Goal: Transaction & Acquisition: Purchase product/service

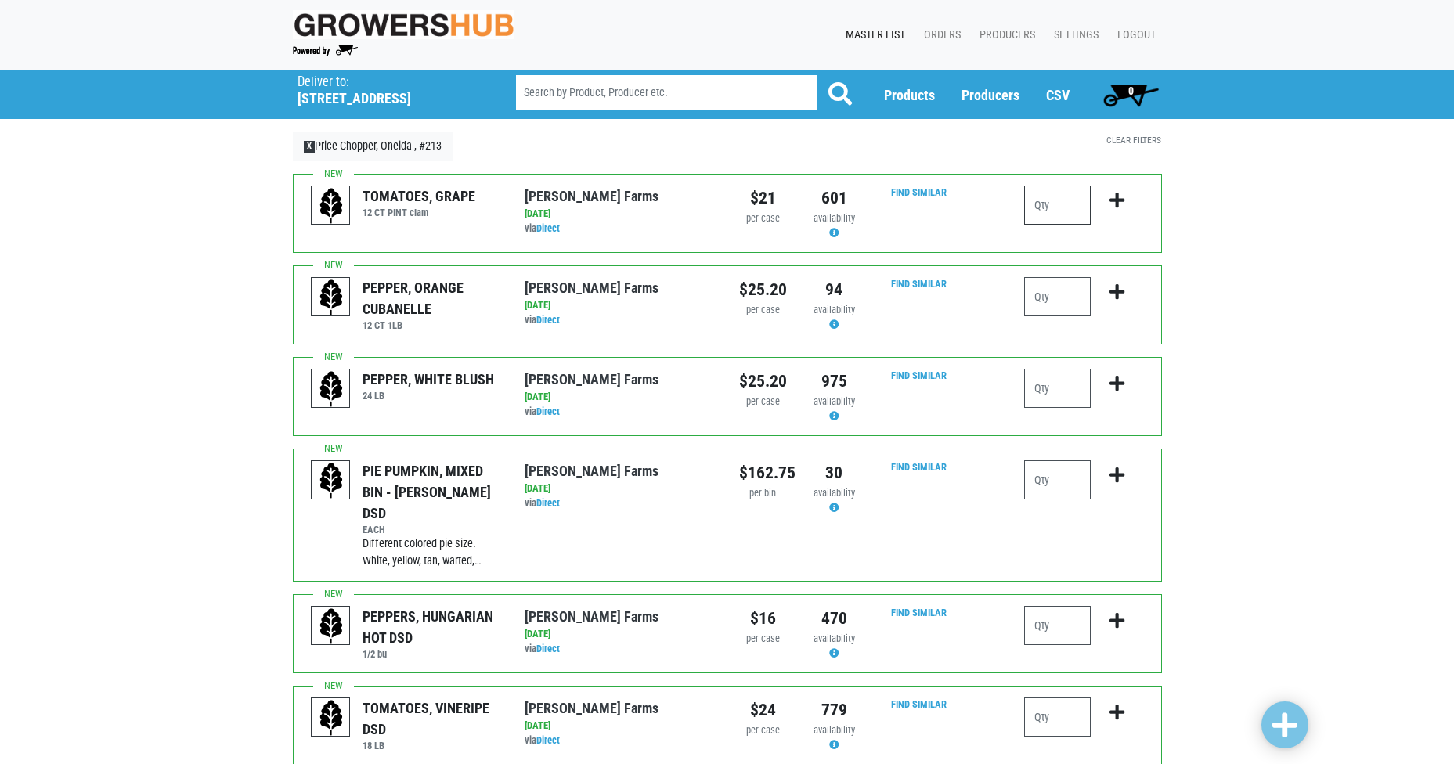
click at [1067, 206] on input "number" at bounding box center [1057, 205] width 67 height 39
type input "2"
click at [1116, 199] on icon "submit" at bounding box center [1117, 200] width 15 height 17
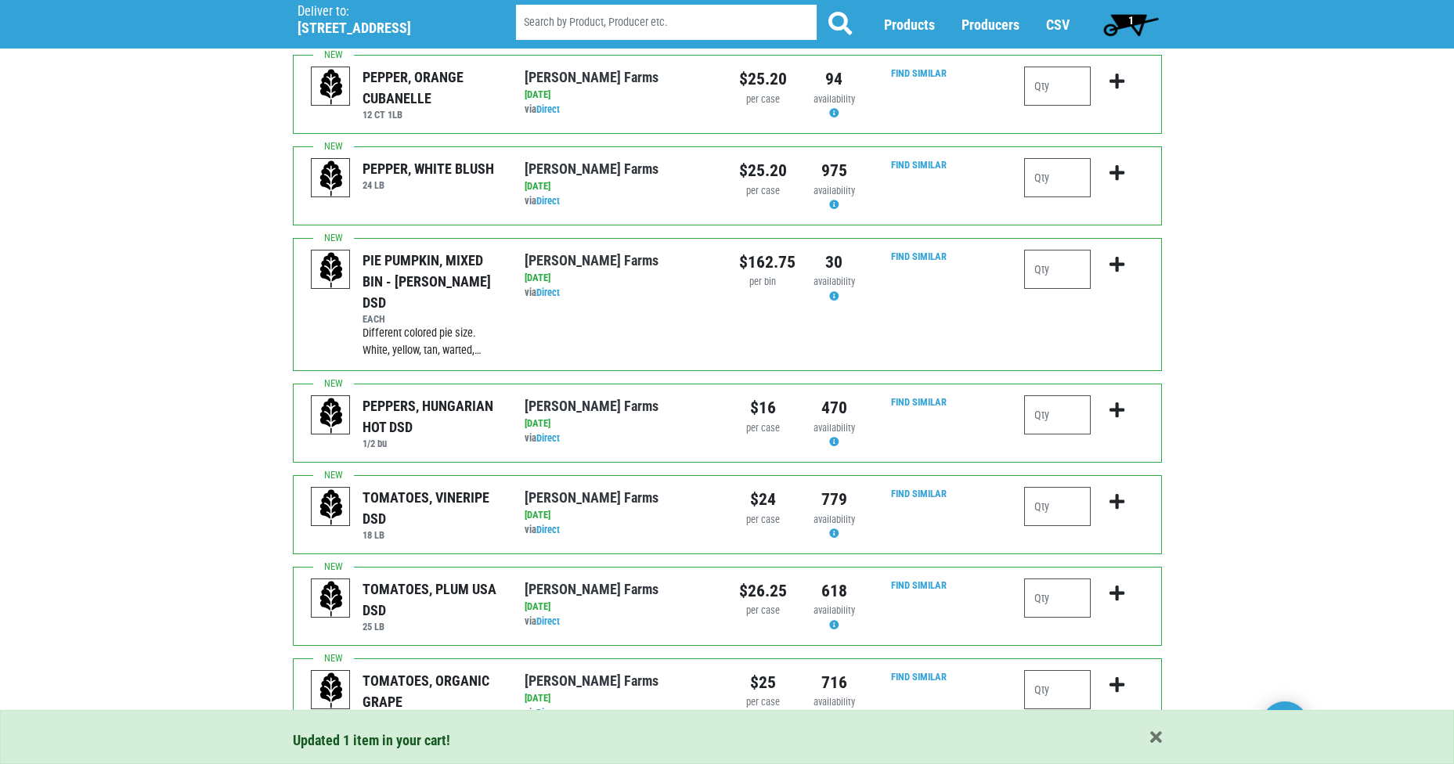
scroll to position [235, 0]
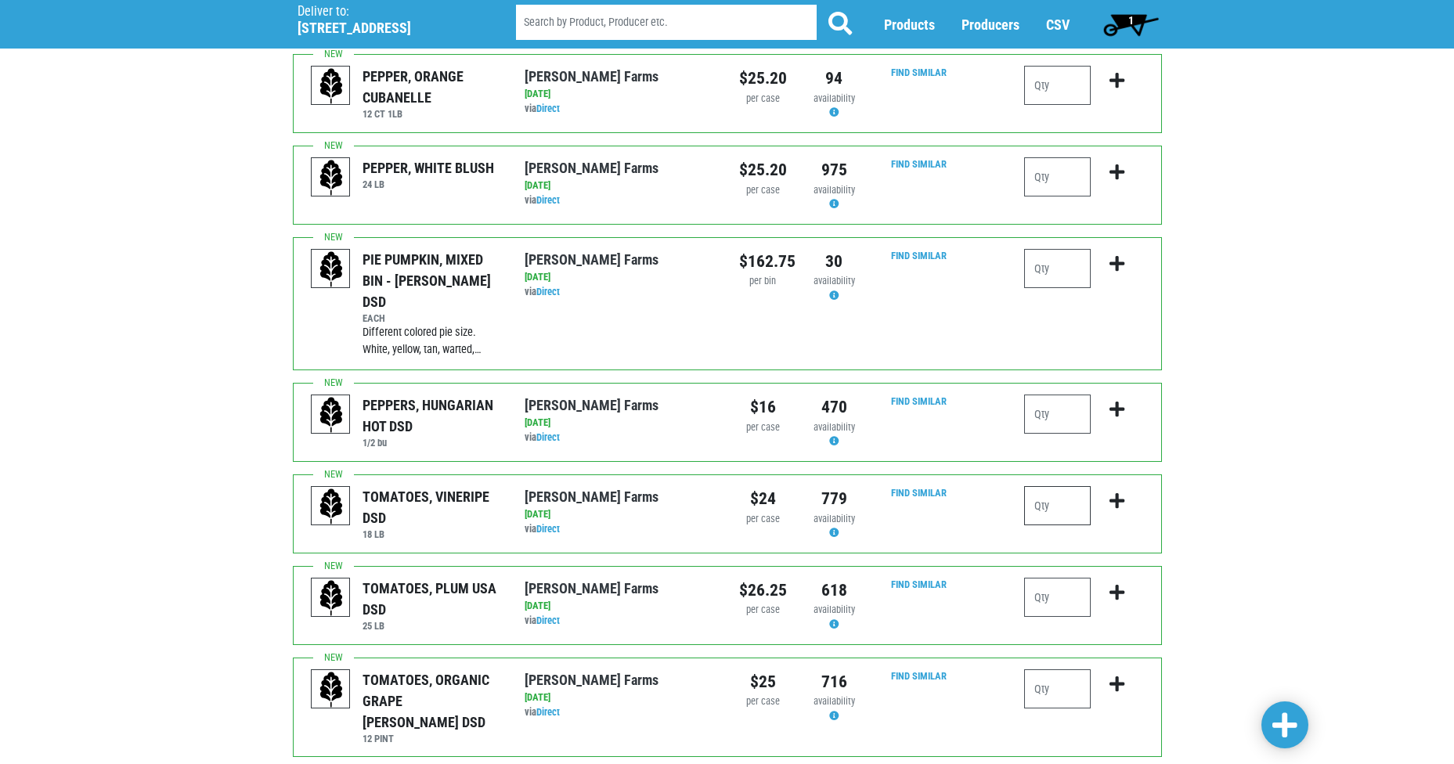
click at [1057, 486] on input "number" at bounding box center [1057, 505] width 67 height 39
type input "1"
click at [1112, 493] on icon "submit" at bounding box center [1117, 501] width 15 height 17
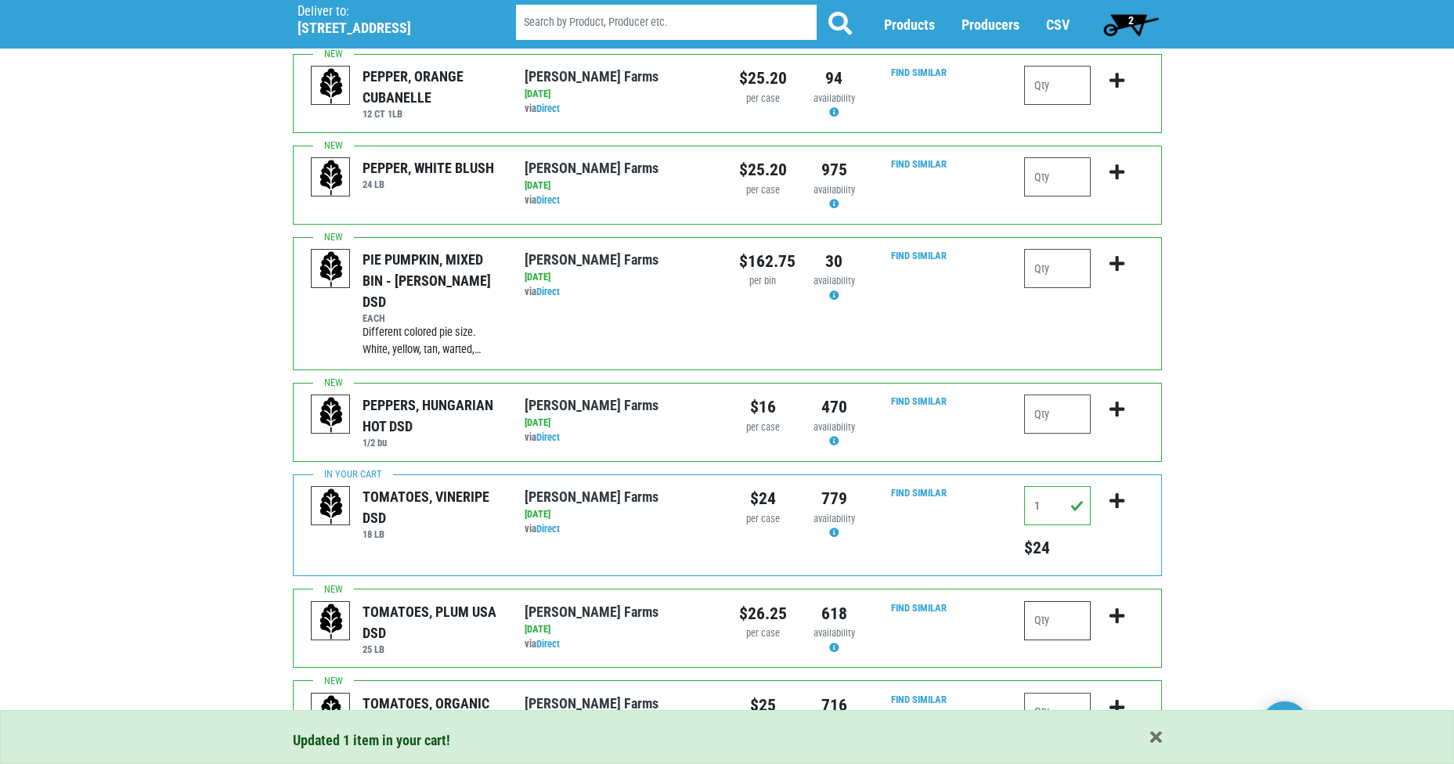
click at [1059, 601] on input "number" at bounding box center [1057, 620] width 67 height 39
type input "1"
click at [1120, 608] on icon "submit" at bounding box center [1117, 616] width 15 height 17
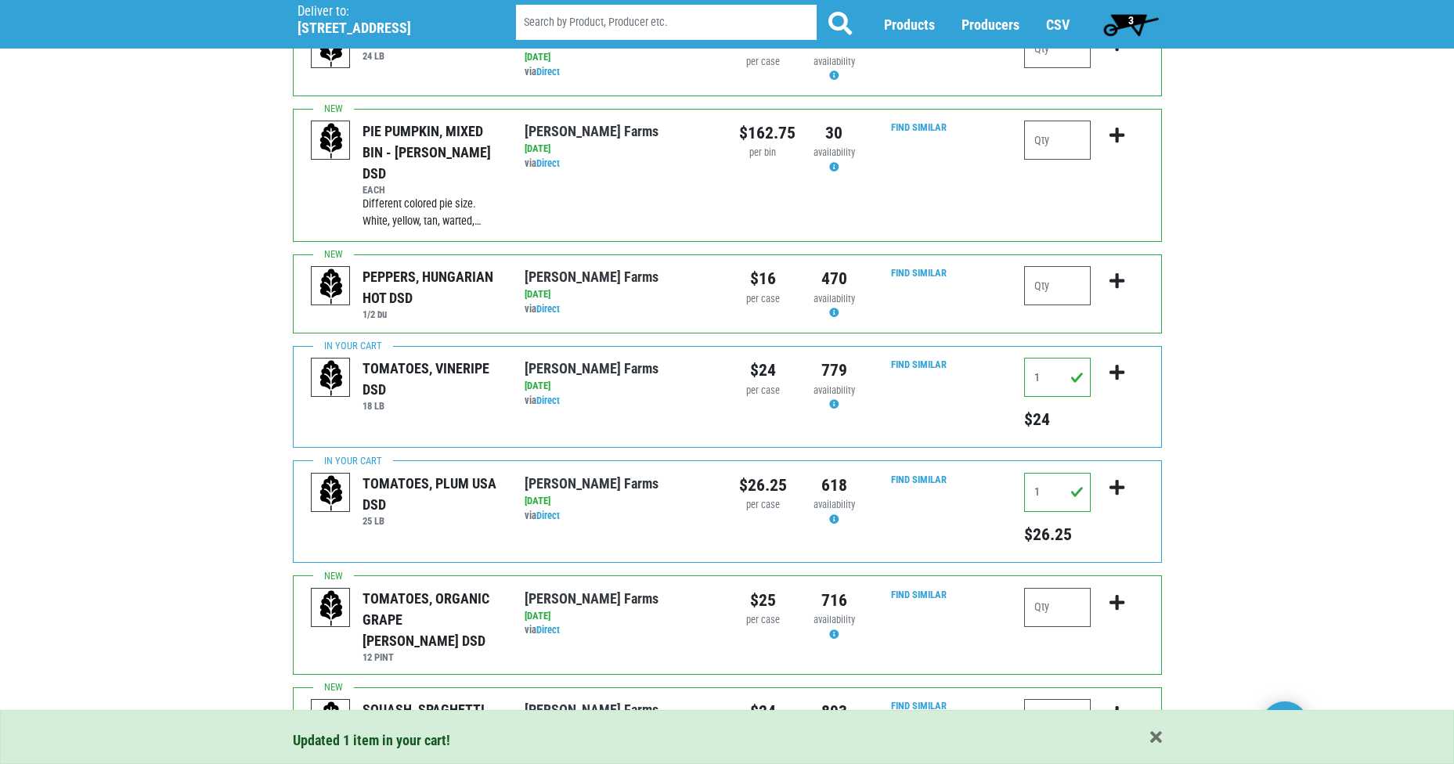
scroll to position [391, 0]
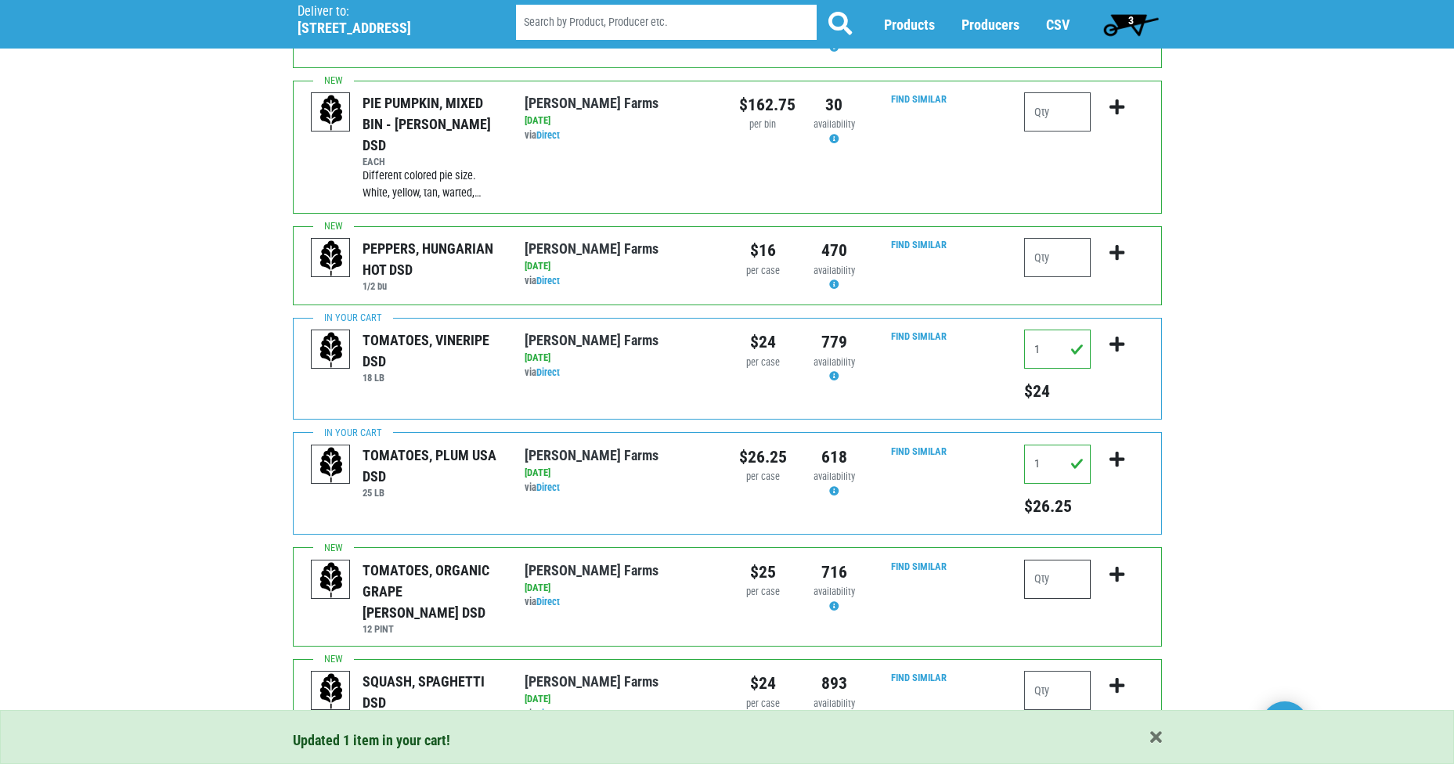
click at [1055, 563] on input "number" at bounding box center [1057, 579] width 67 height 39
type input "1"
click at [1117, 566] on icon "submit" at bounding box center [1117, 574] width 15 height 17
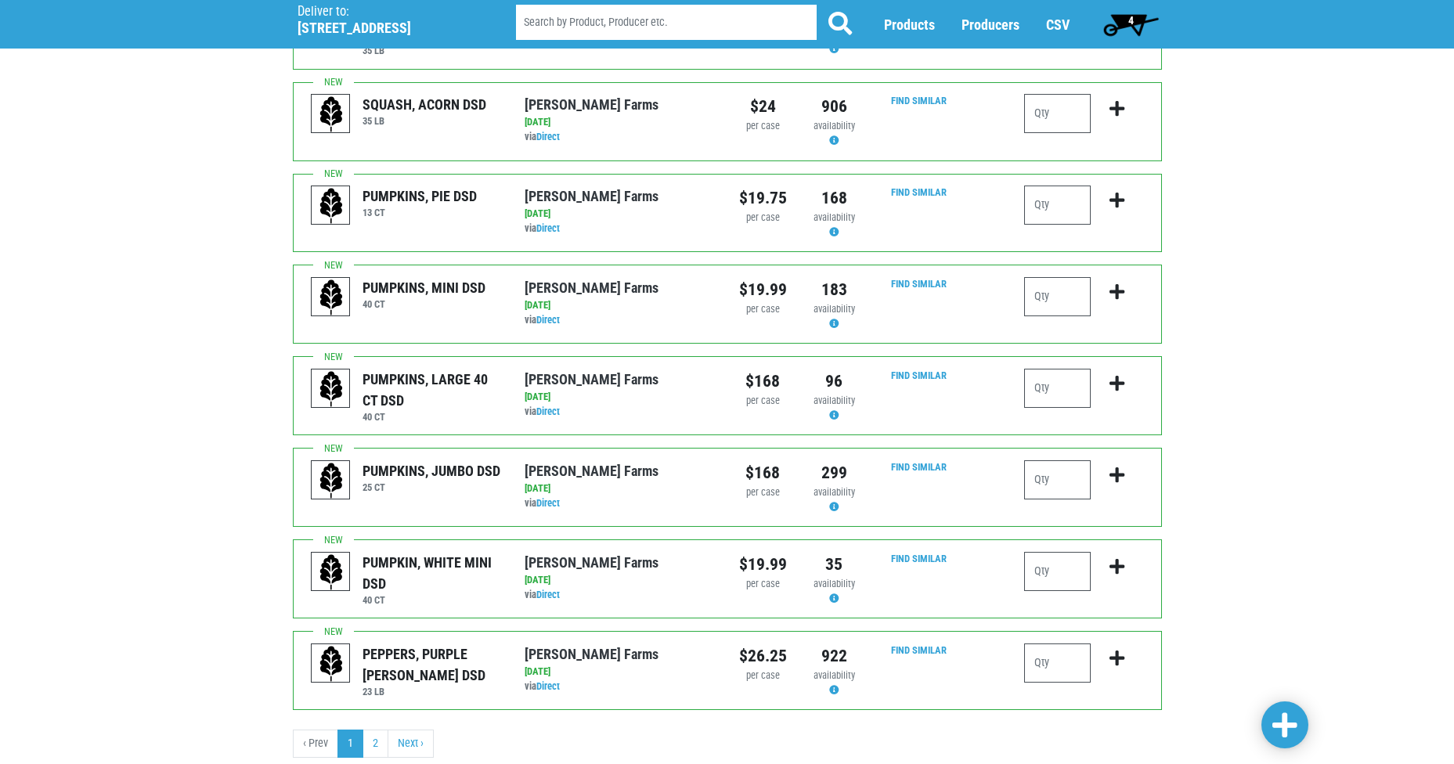
scroll to position [1454, 0]
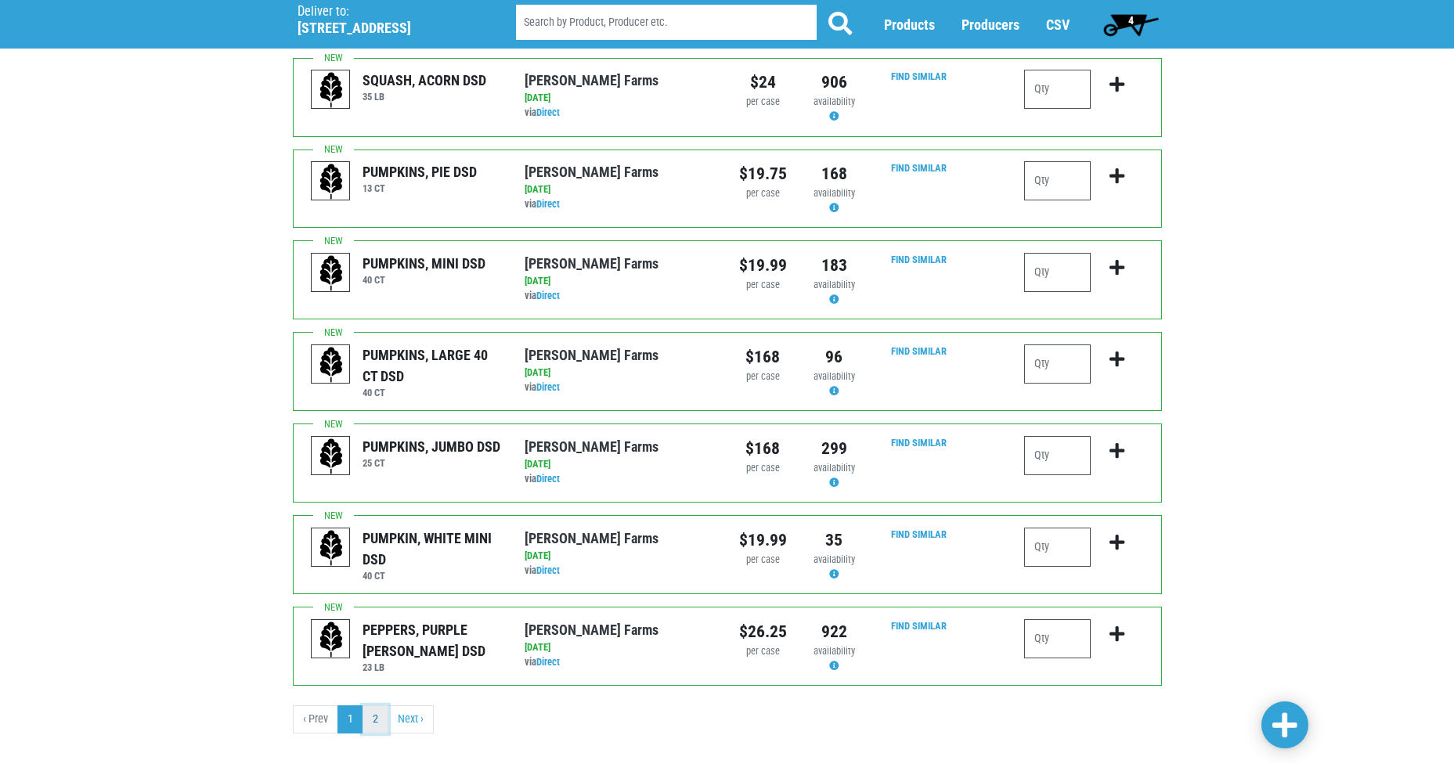
click at [377, 705] on link "2" at bounding box center [376, 719] width 26 height 28
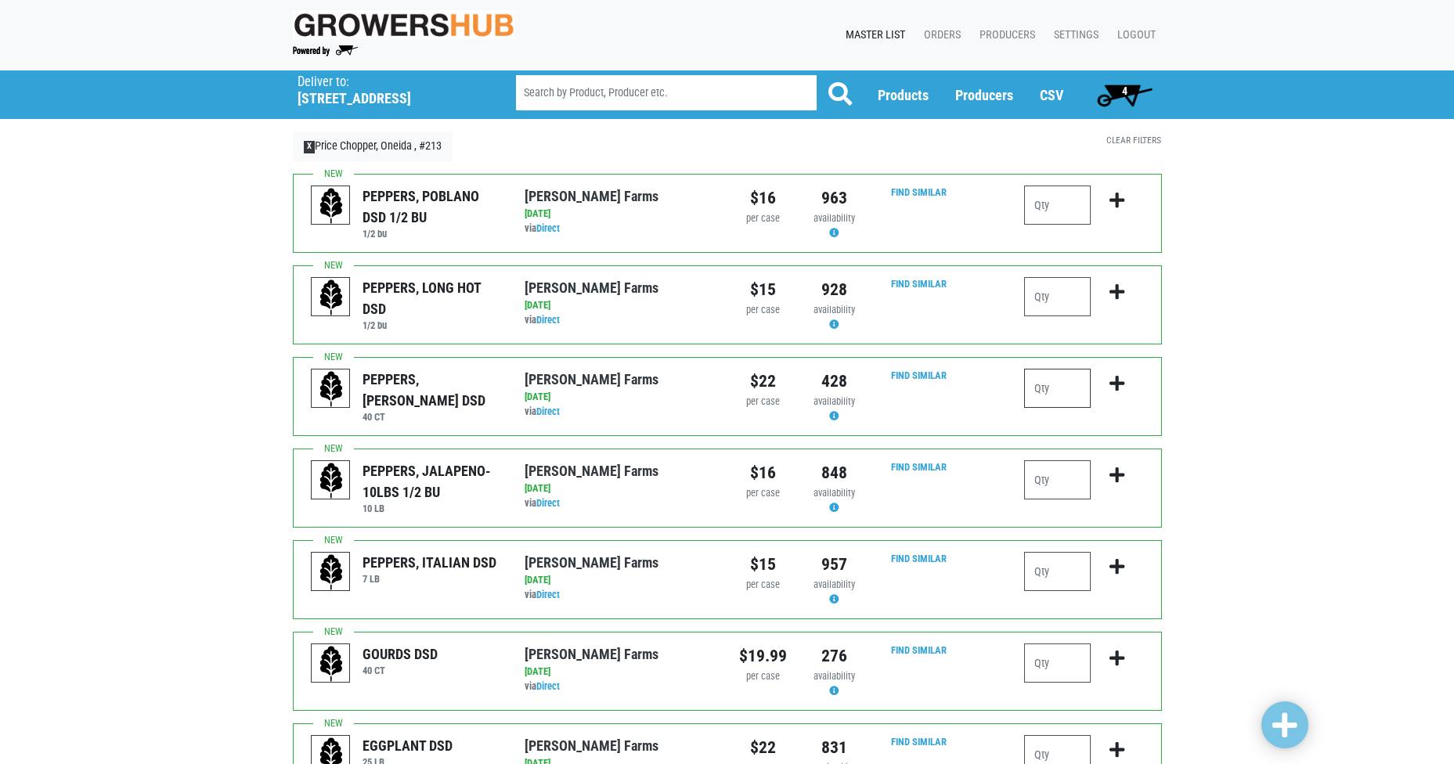
click at [1063, 391] on input "number" at bounding box center [1057, 388] width 67 height 39
type input "2"
click at [1120, 388] on icon "submit" at bounding box center [1117, 383] width 15 height 17
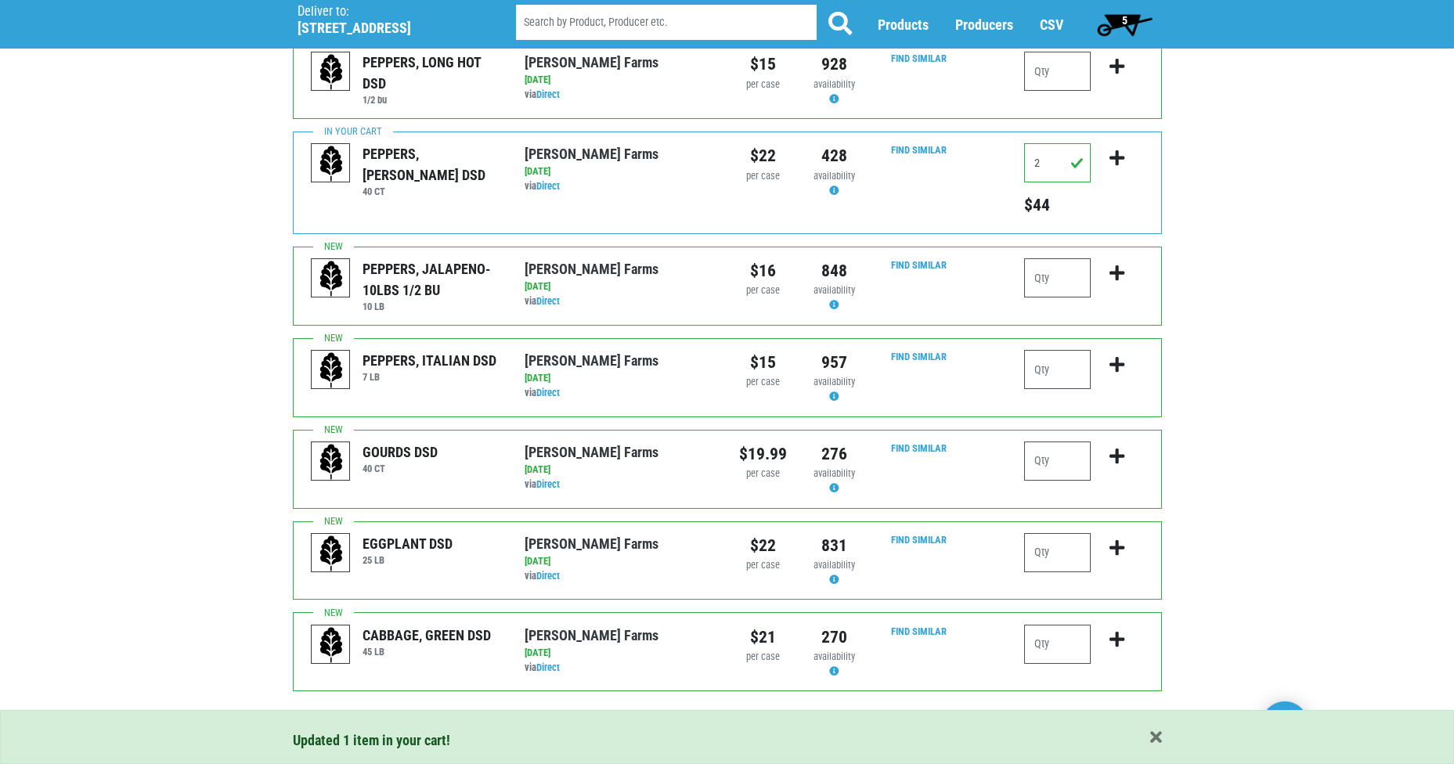
scroll to position [252, 0]
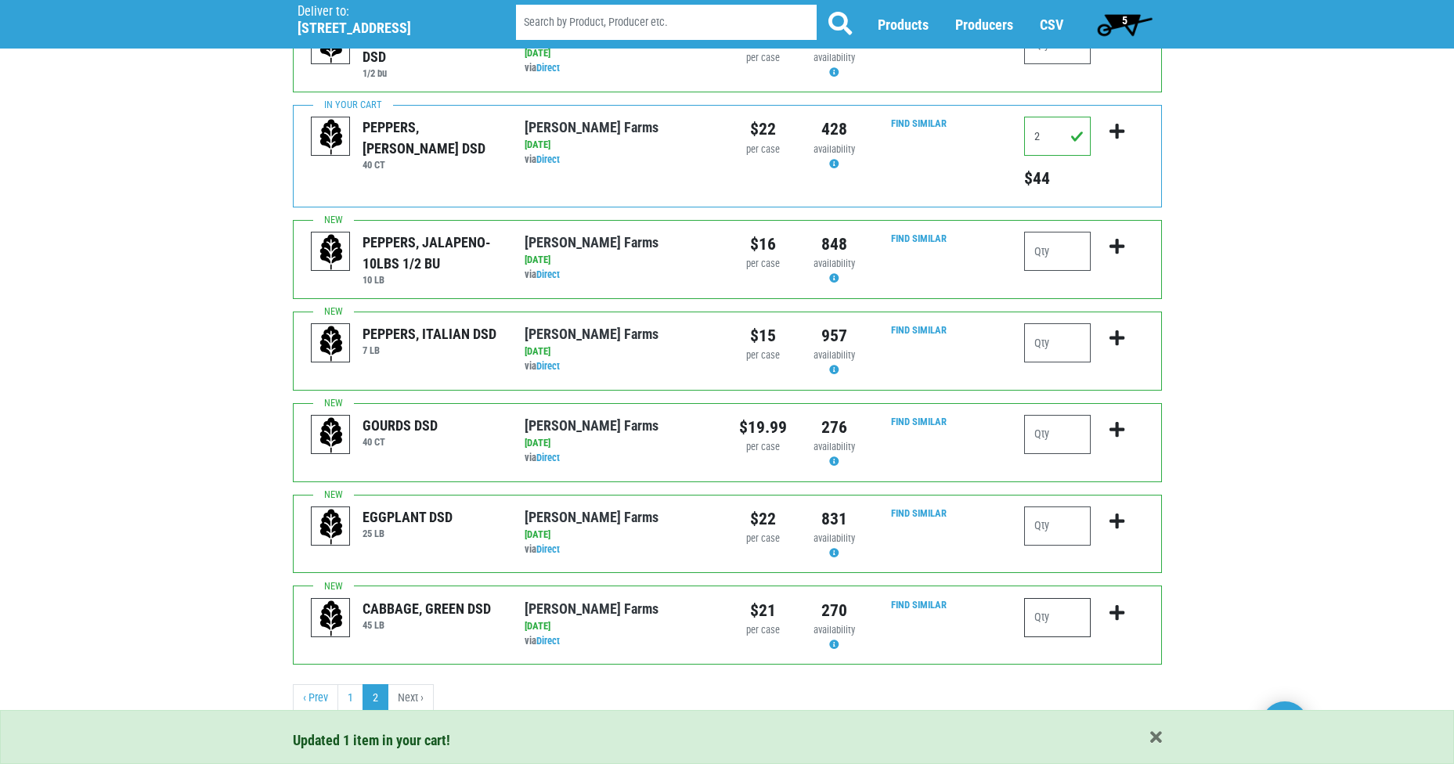
click at [1063, 619] on input "number" at bounding box center [1057, 617] width 67 height 39
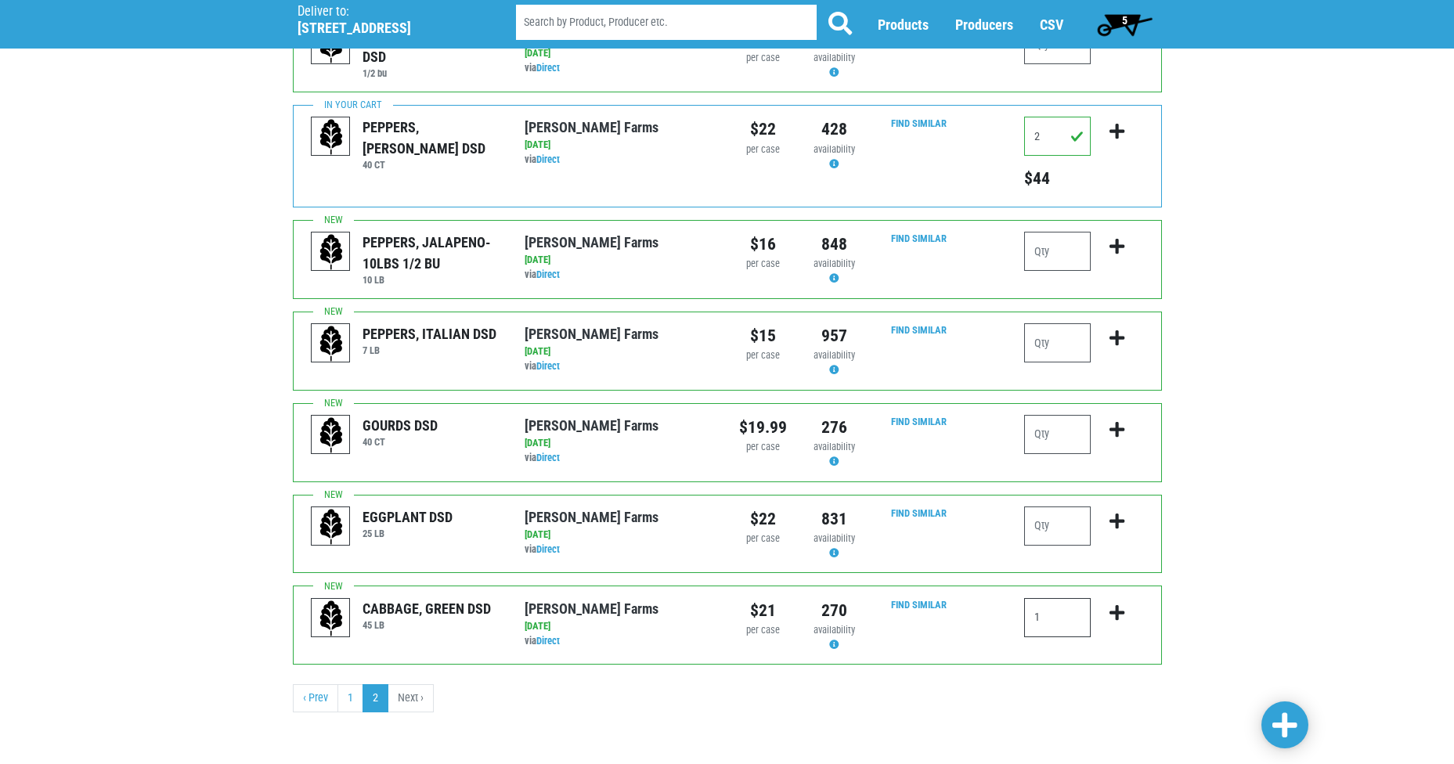
type input "1"
click at [1116, 615] on icon "submit" at bounding box center [1117, 612] width 15 height 17
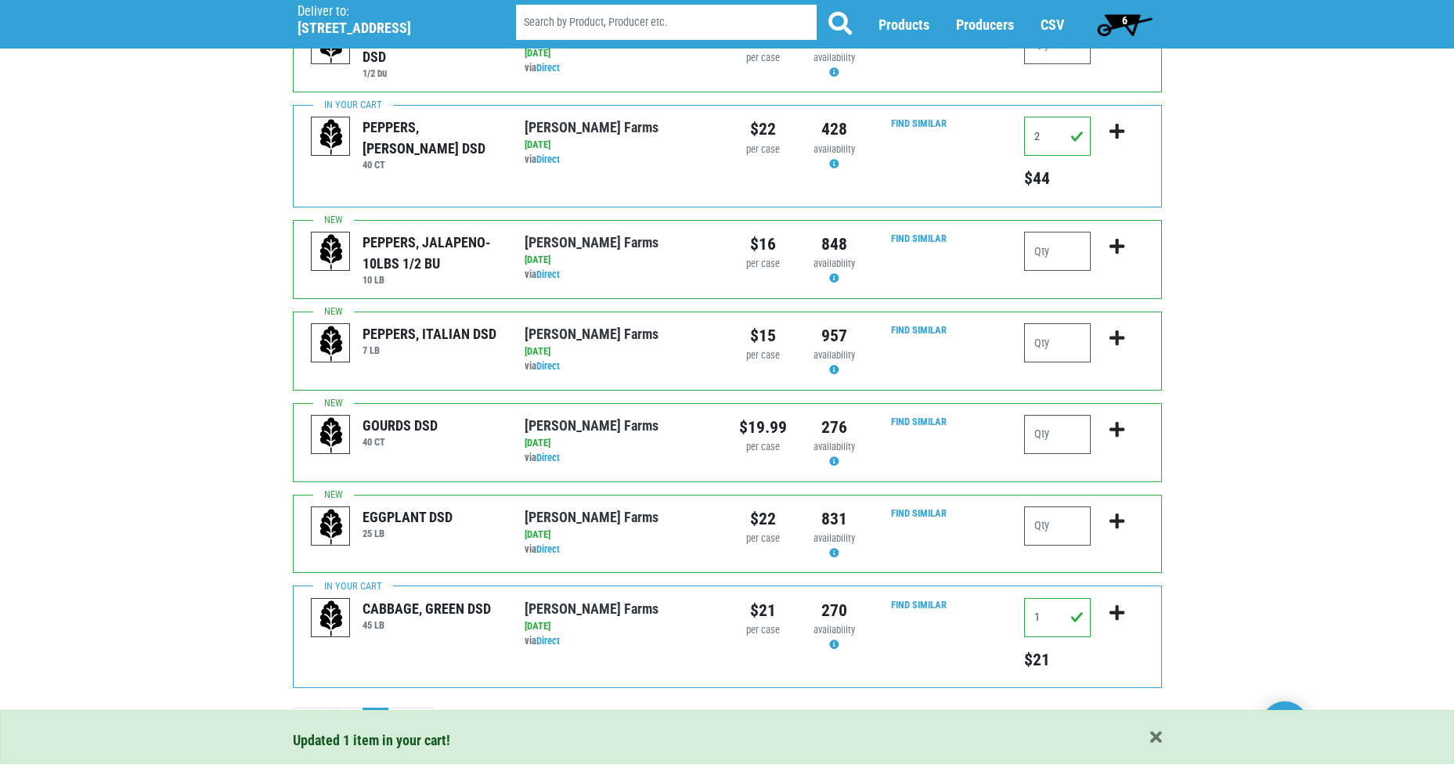
click at [1115, 20] on span "6" at bounding box center [1125, 24] width 70 height 31
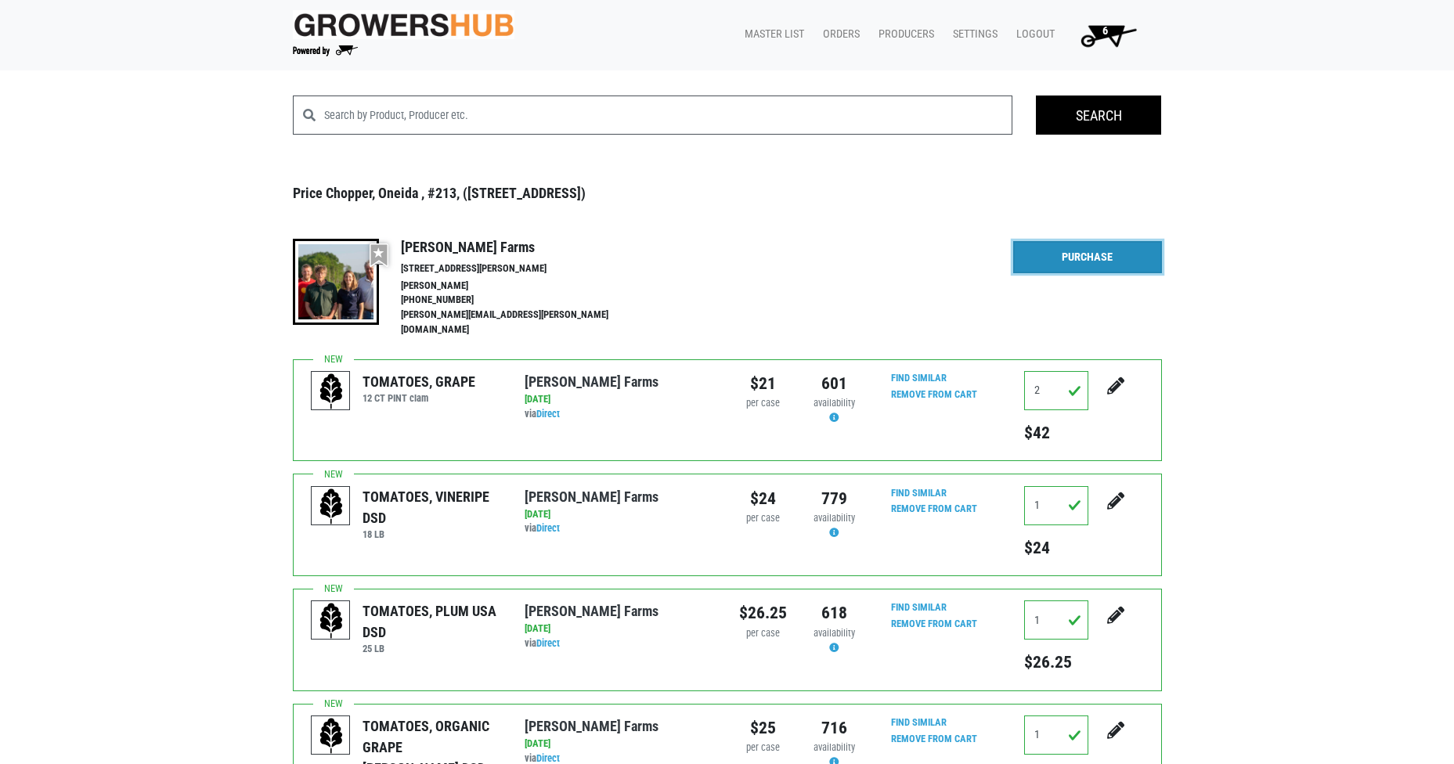
click at [1049, 247] on link "Purchase" at bounding box center [1087, 257] width 149 height 33
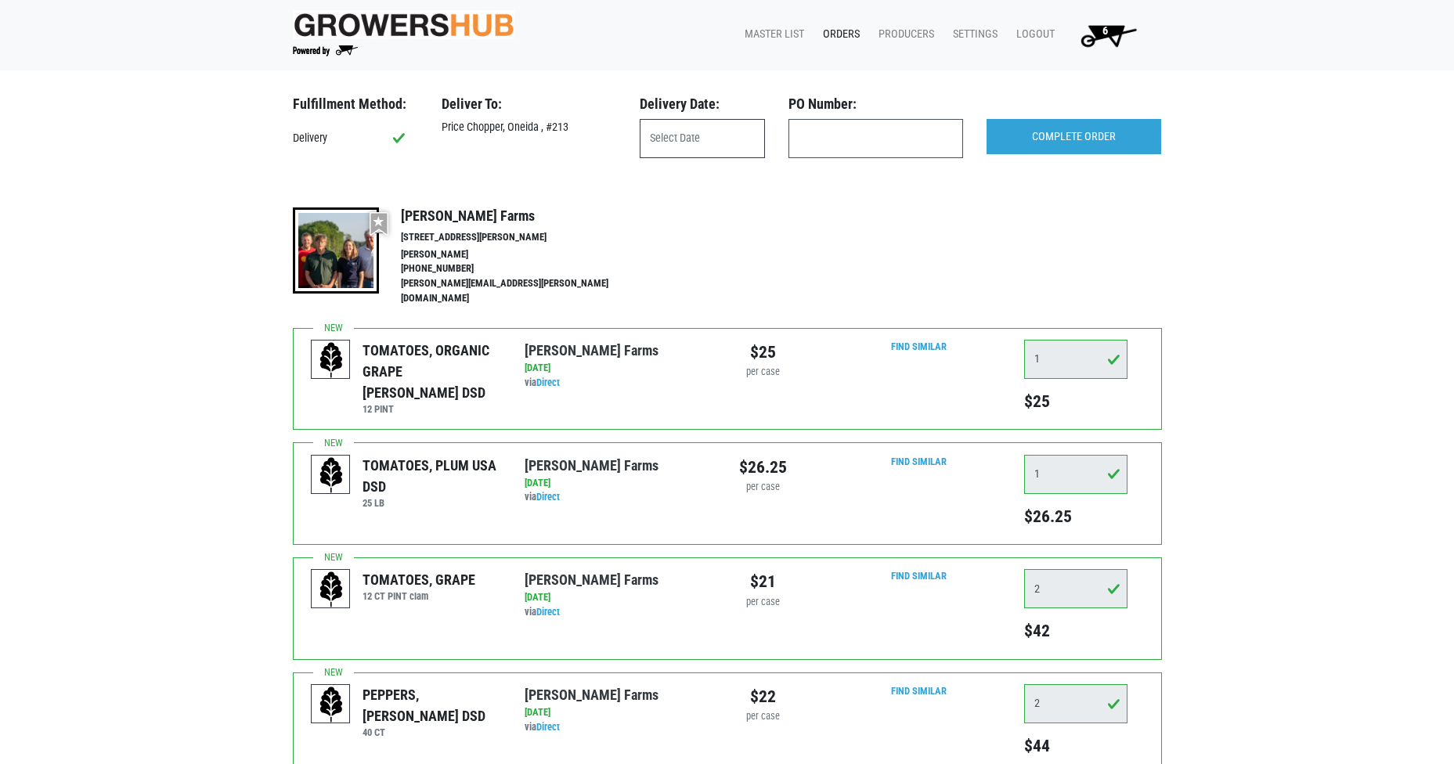
click at [710, 143] on input "text" at bounding box center [702, 138] width 125 height 39
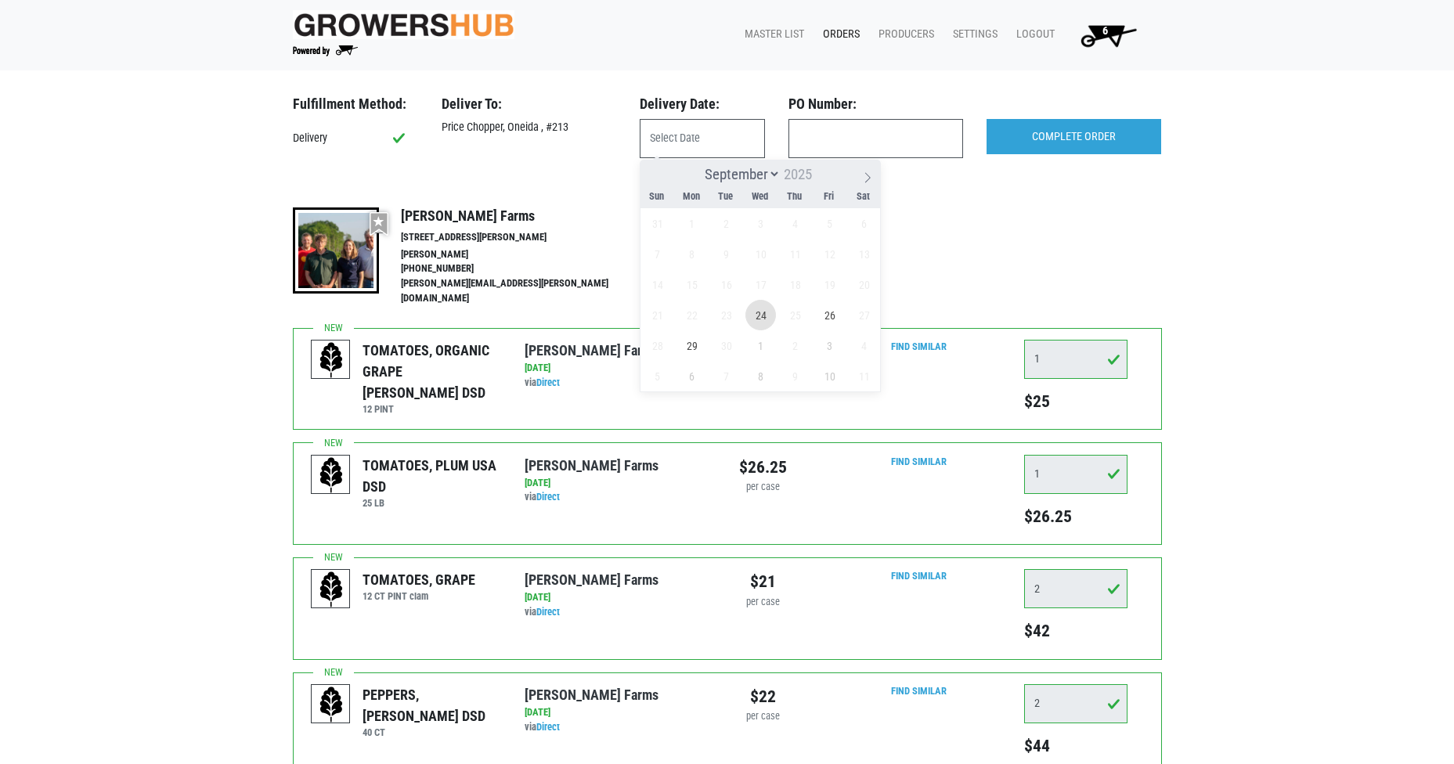
click at [774, 318] on span "24" at bounding box center [760, 315] width 31 height 31
type input "[DATE]"
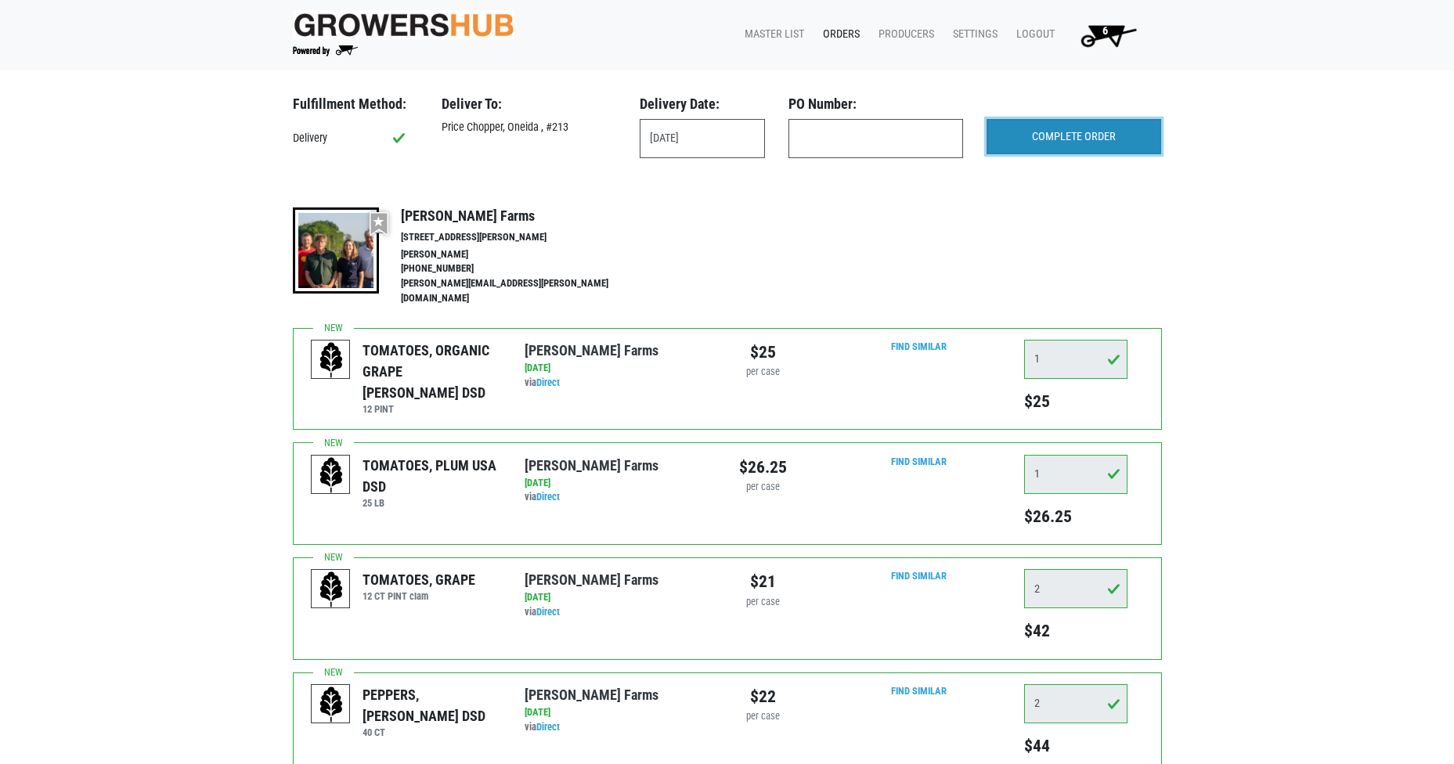
click at [1024, 131] on input "COMPLETE ORDER" at bounding box center [1074, 137] width 175 height 36
